Goal: Book appointment/travel/reservation

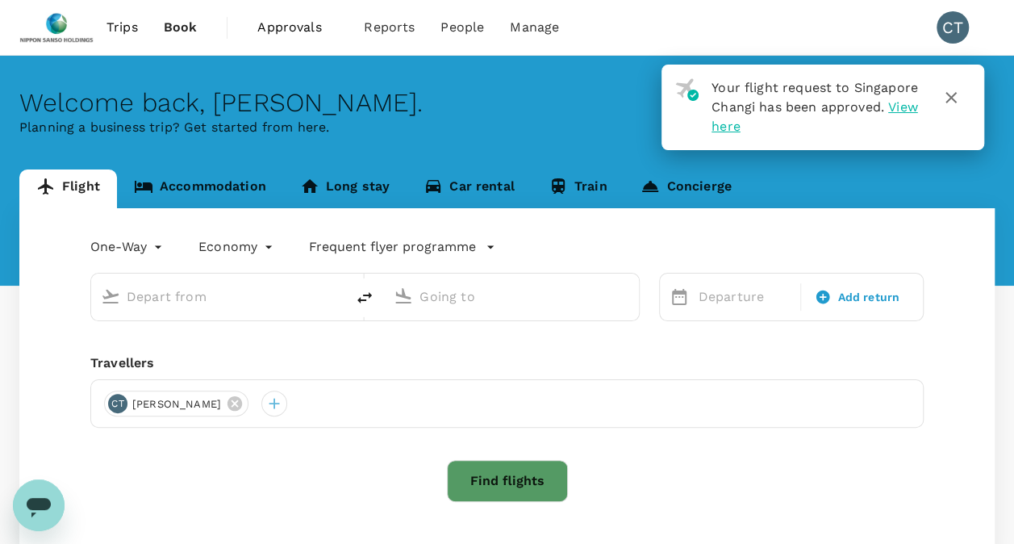
type input "roundtrip"
type input "Singapore Changi (SIN)"
type input "Tokyo Intl (HND)"
type input "Singapore Changi (SIN)"
type input "Tokyo Intl (HND)"
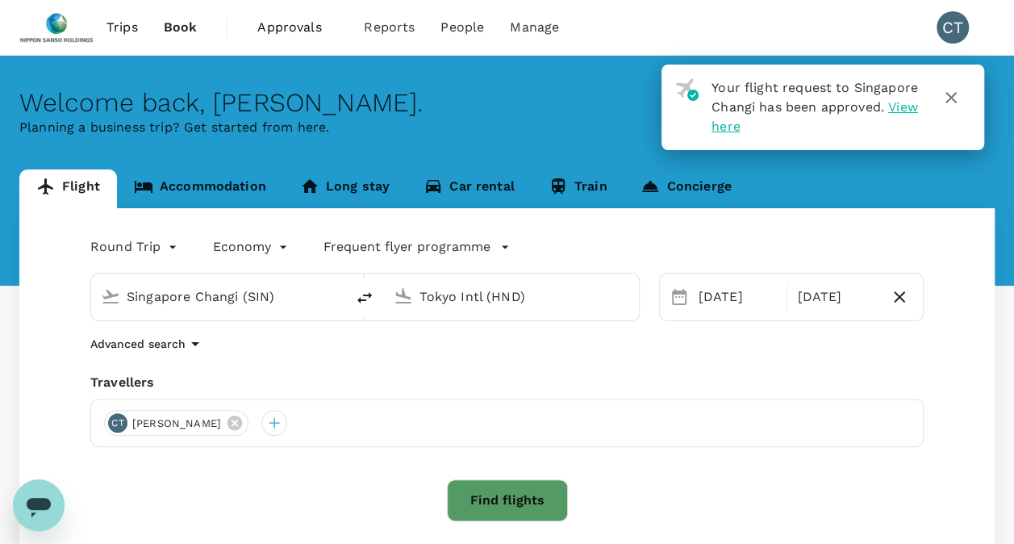
click at [218, 187] on link "Accommodation" at bounding box center [200, 188] width 166 height 39
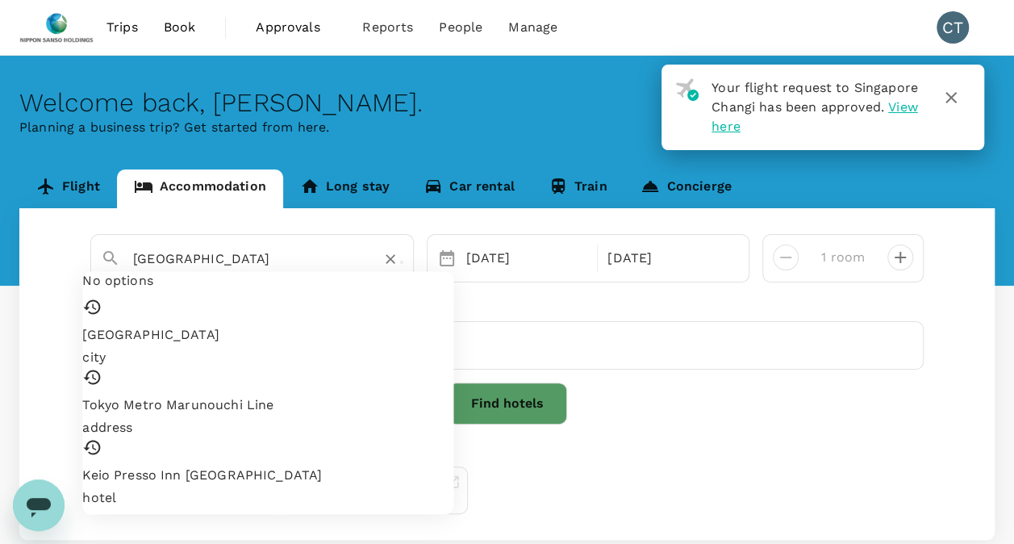
click at [246, 257] on input "Tokyo" at bounding box center [245, 258] width 225 height 25
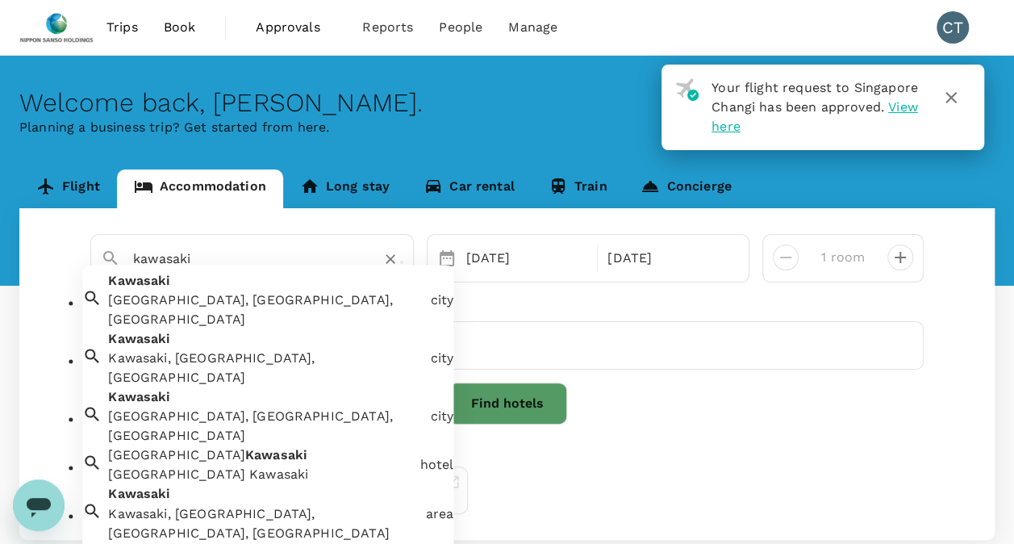
scroll to position [161, 0]
type input "Kawasaki Station"
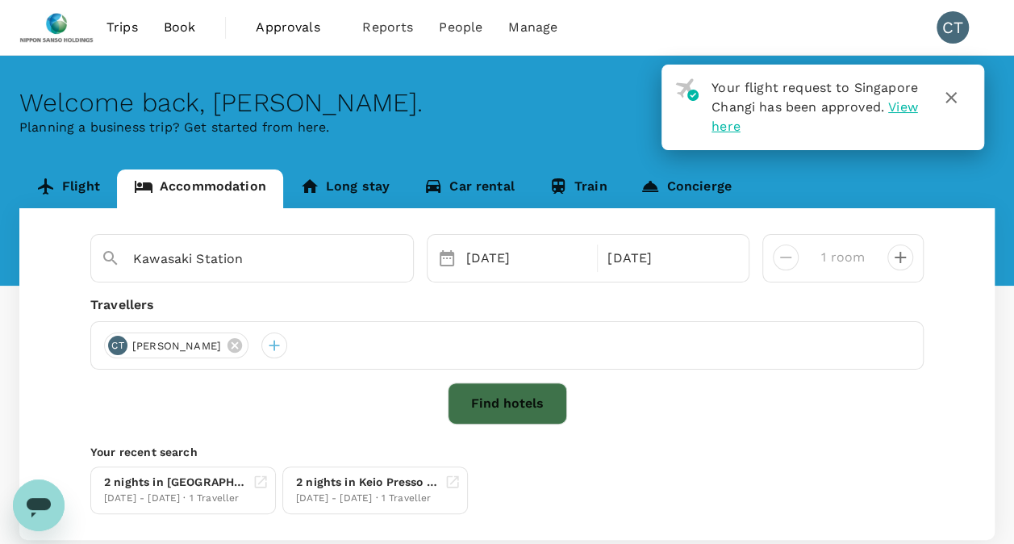
click at [494, 414] on button "Find hotels" at bounding box center [507, 403] width 119 height 42
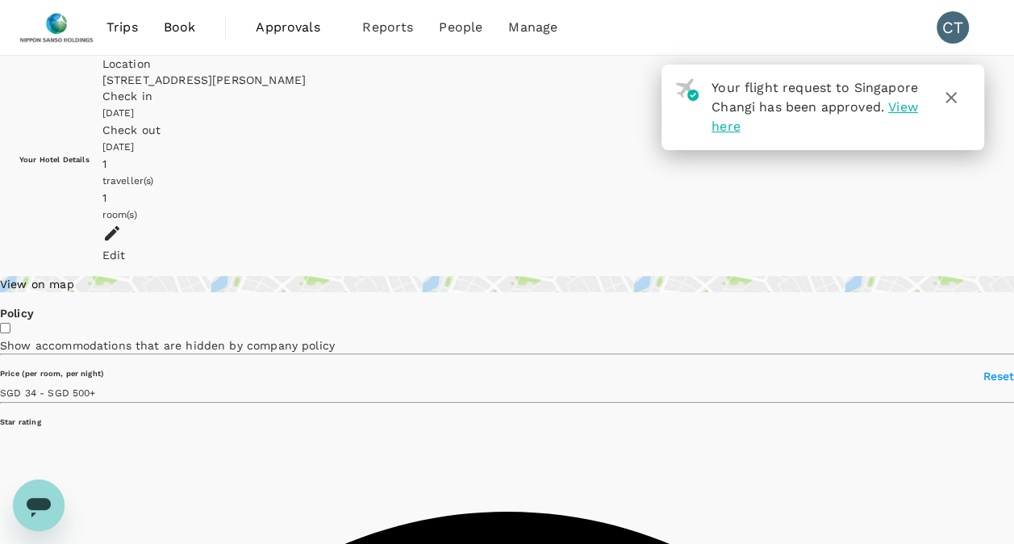
click at [955, 94] on icon "button" at bounding box center [950, 97] width 19 height 19
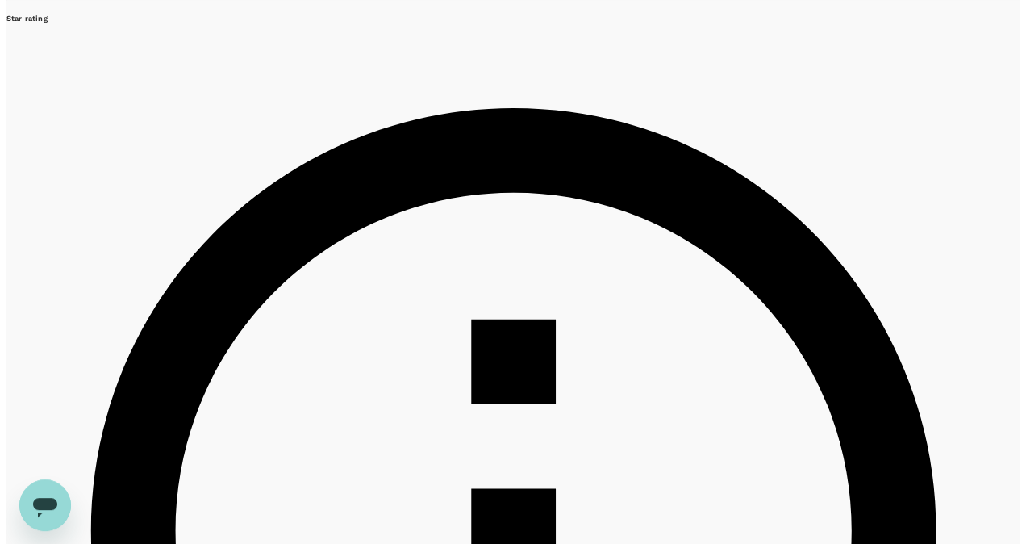
scroll to position [242, 0]
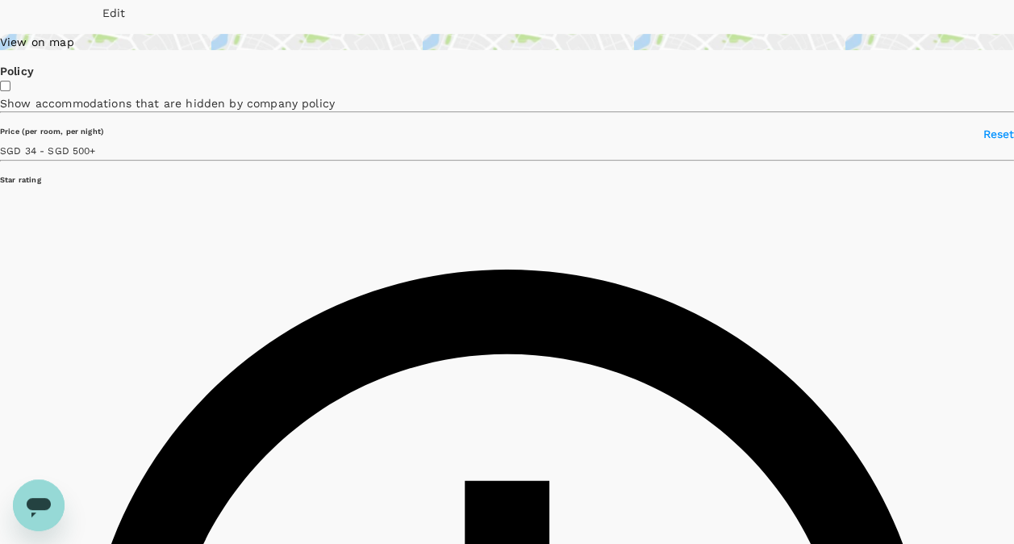
drag, startPoint x: 468, startPoint y: 194, endPoint x: 616, endPoint y: 199, distance: 148.5
drag, startPoint x: 616, startPoint y: 199, endPoint x: 593, endPoint y: 197, distance: 23.5
copy div "Kawasaki Nikko Hotel"
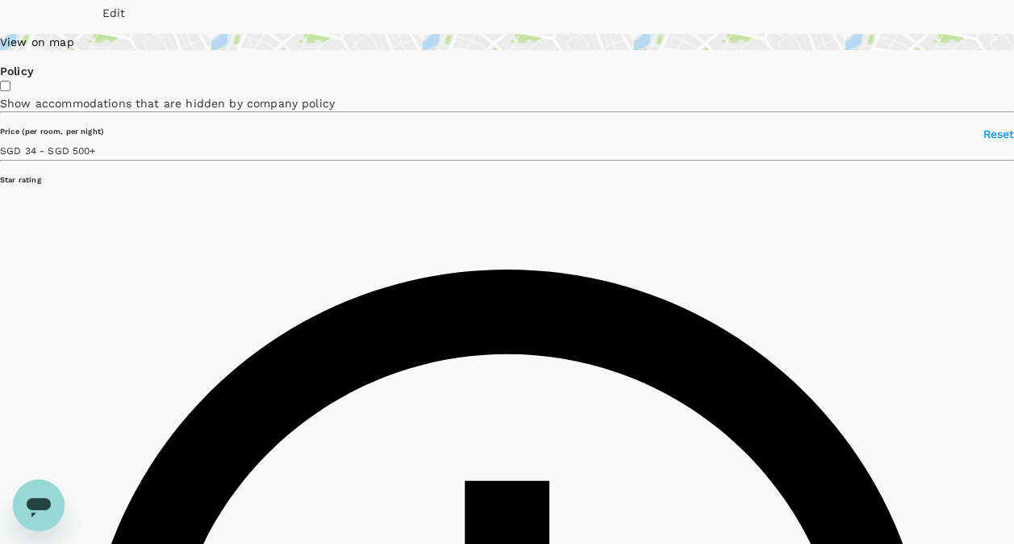
type input "499.5"
